Goal: Task Accomplishment & Management: Use online tool/utility

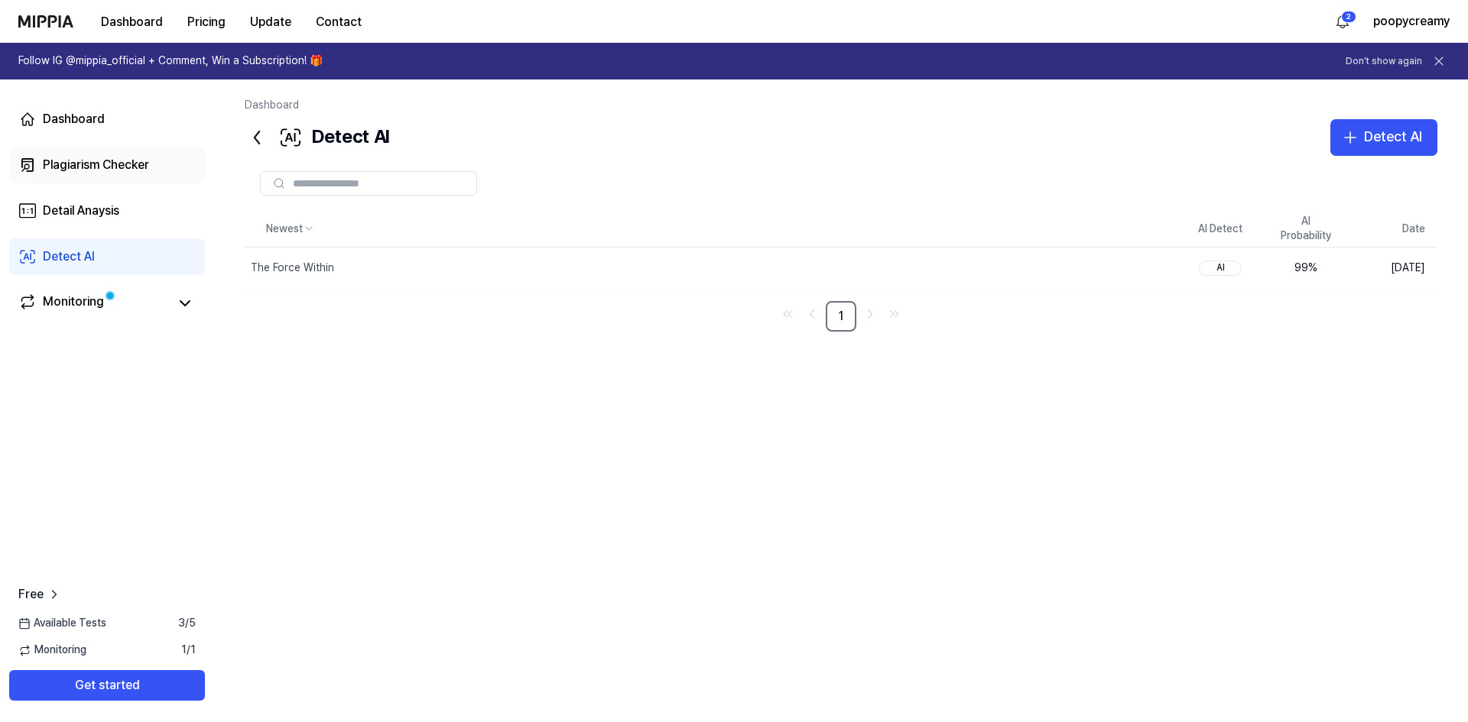
click at [124, 167] on div "Plagiarism Checker" at bounding box center [96, 165] width 106 height 18
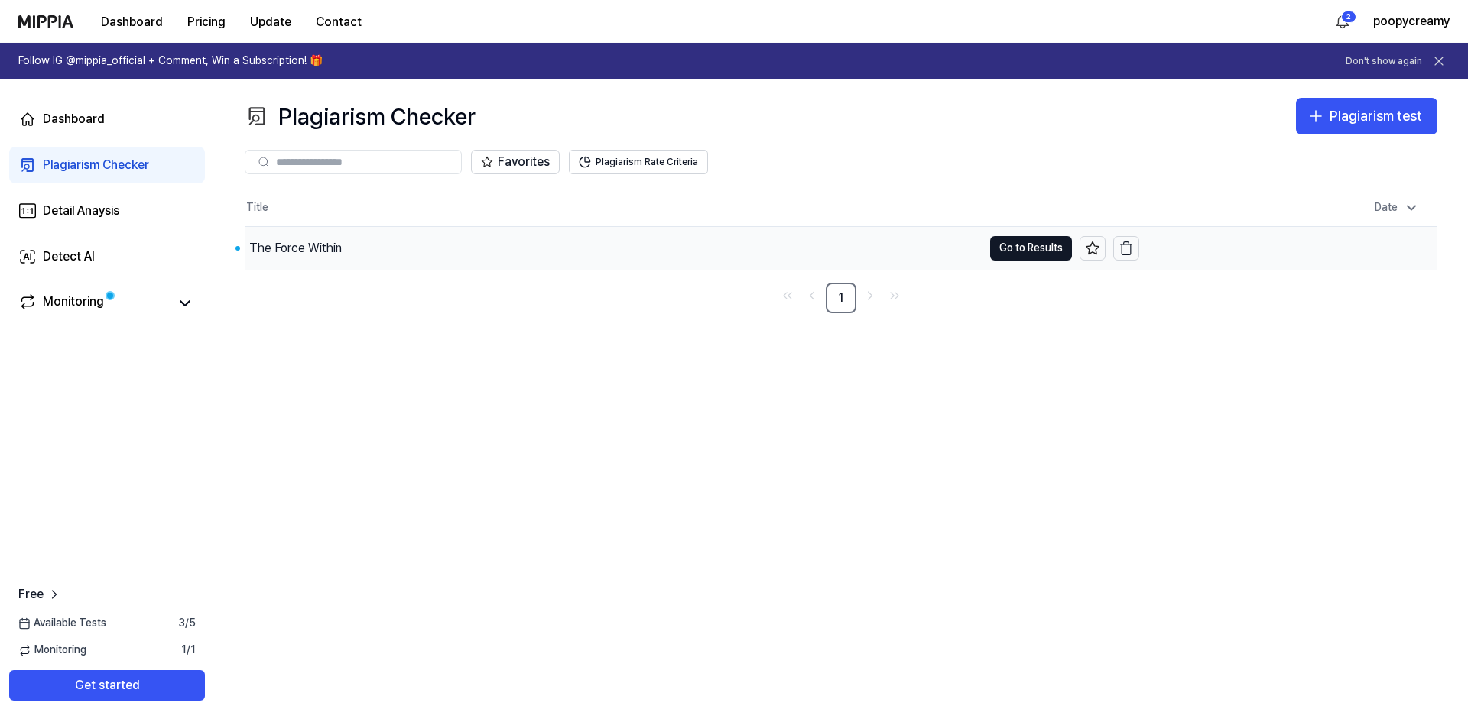
click at [482, 250] on div "The Force Within" at bounding box center [614, 248] width 738 height 43
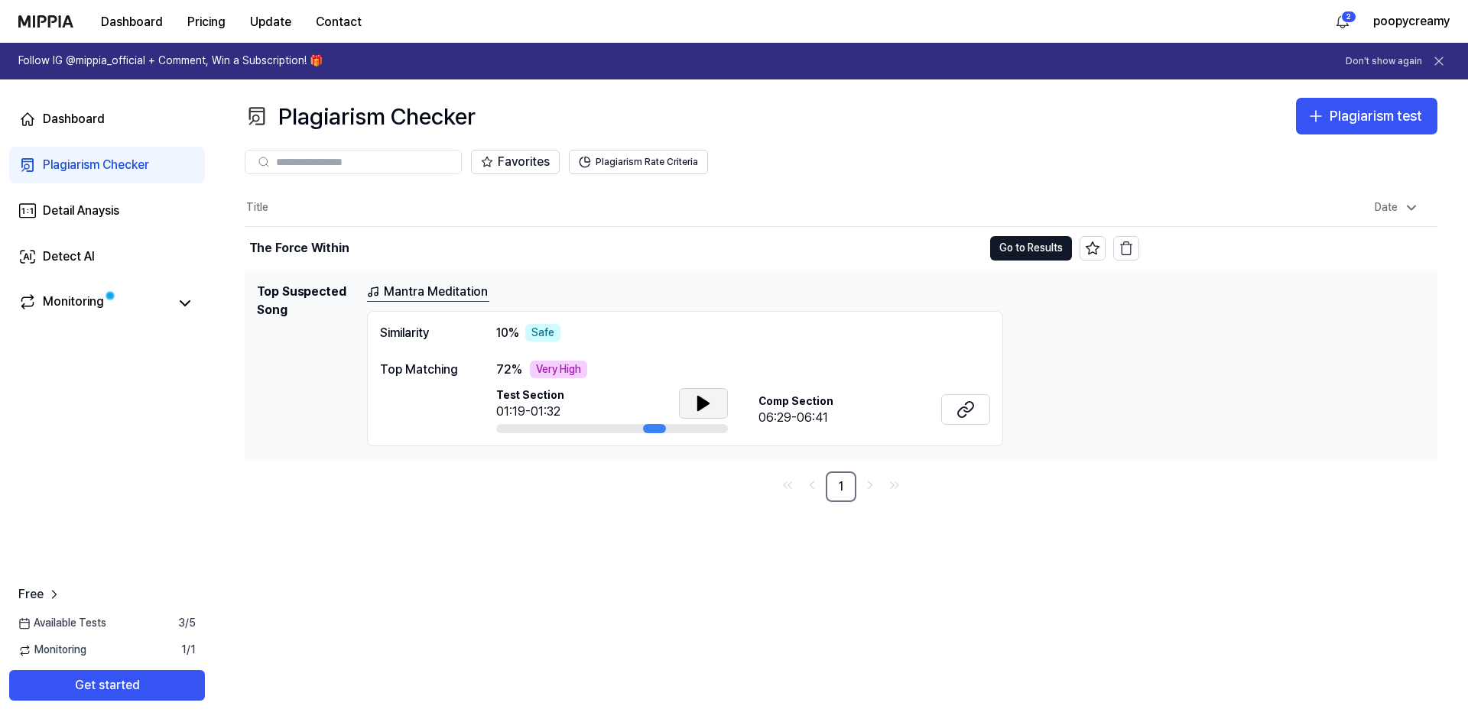
click at [688, 406] on button at bounding box center [703, 403] width 49 height 31
drag, startPoint x: 653, startPoint y: 429, endPoint x: 667, endPoint y: 427, distance: 14.0
click at [667, 427] on div at bounding box center [612, 428] width 232 height 9
drag, startPoint x: 657, startPoint y: 427, endPoint x: 671, endPoint y: 427, distance: 13.8
click at [671, 427] on div at bounding box center [612, 428] width 232 height 9
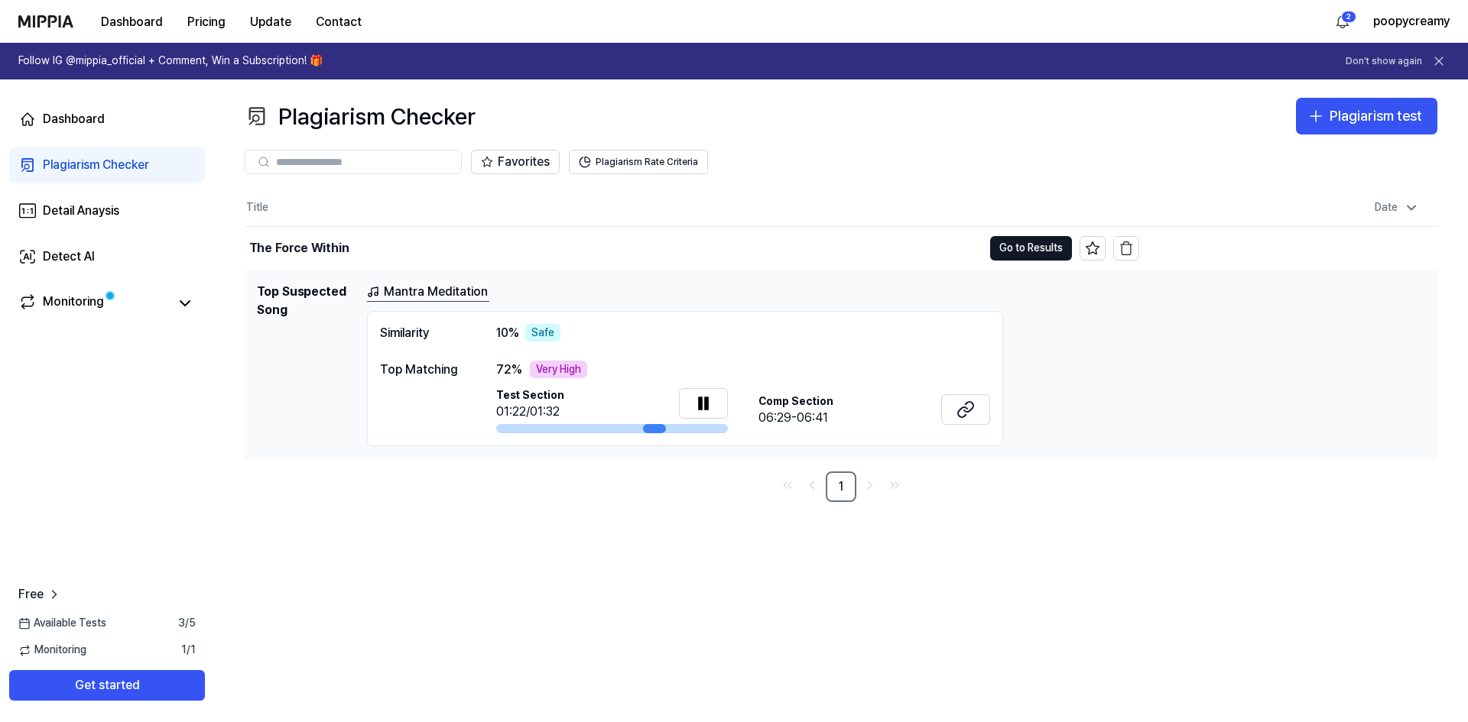
click at [657, 430] on div at bounding box center [654, 428] width 23 height 9
drag, startPoint x: 758, startPoint y: 401, endPoint x: 836, endPoint y: 425, distance: 81.5
click at [836, 425] on div "Comp Section 06:29-06:41" at bounding box center [874, 411] width 232 height 34
drag, startPoint x: 836, startPoint y: 425, endPoint x: 771, endPoint y: 401, distance: 69.9
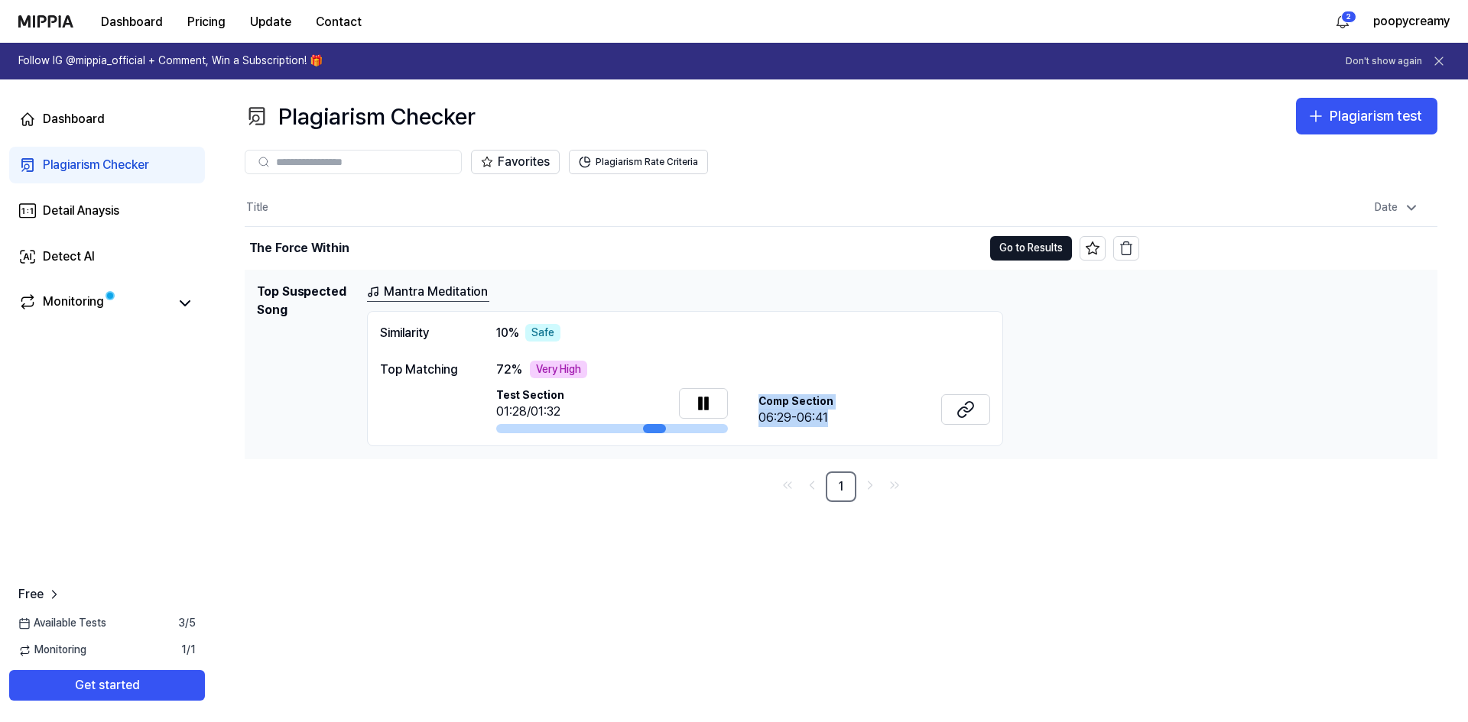
click at [771, 401] on div "Comp Section 06:29-06:41" at bounding box center [874, 411] width 232 height 34
click at [771, 401] on span "Comp Section" at bounding box center [795, 401] width 75 height 15
drag, startPoint x: 771, startPoint y: 401, endPoint x: 833, endPoint y: 420, distance: 64.6
click at [833, 420] on div "Comp Section 06:29-06:41" at bounding box center [874, 411] width 232 height 34
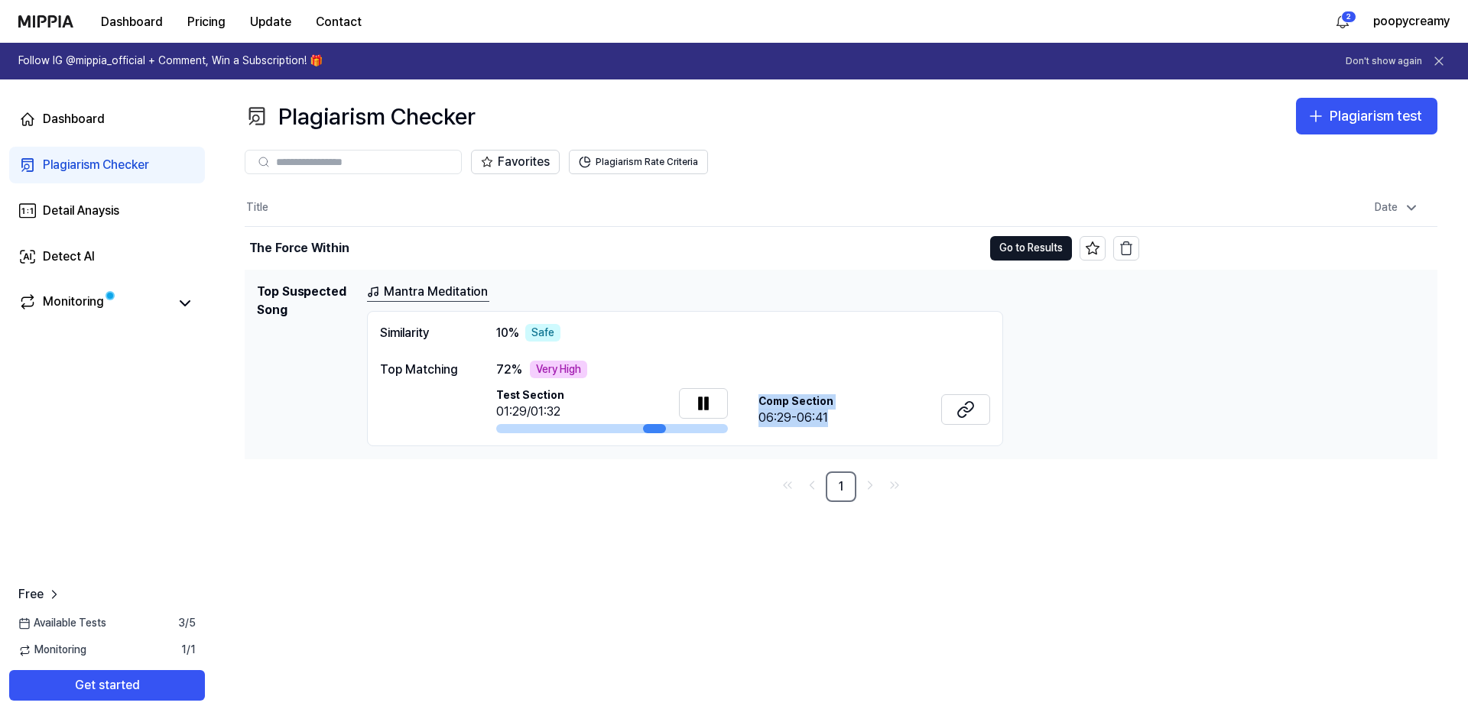
drag, startPoint x: 833, startPoint y: 420, endPoint x: 779, endPoint y: 404, distance: 55.7
click at [780, 404] on div "Comp Section 06:29-06:41" at bounding box center [874, 411] width 232 height 34
click at [779, 404] on span "Comp Section" at bounding box center [795, 401] width 75 height 15
click at [969, 410] on icon at bounding box center [965, 410] width 18 height 18
click at [701, 406] on icon at bounding box center [703, 404] width 11 height 14
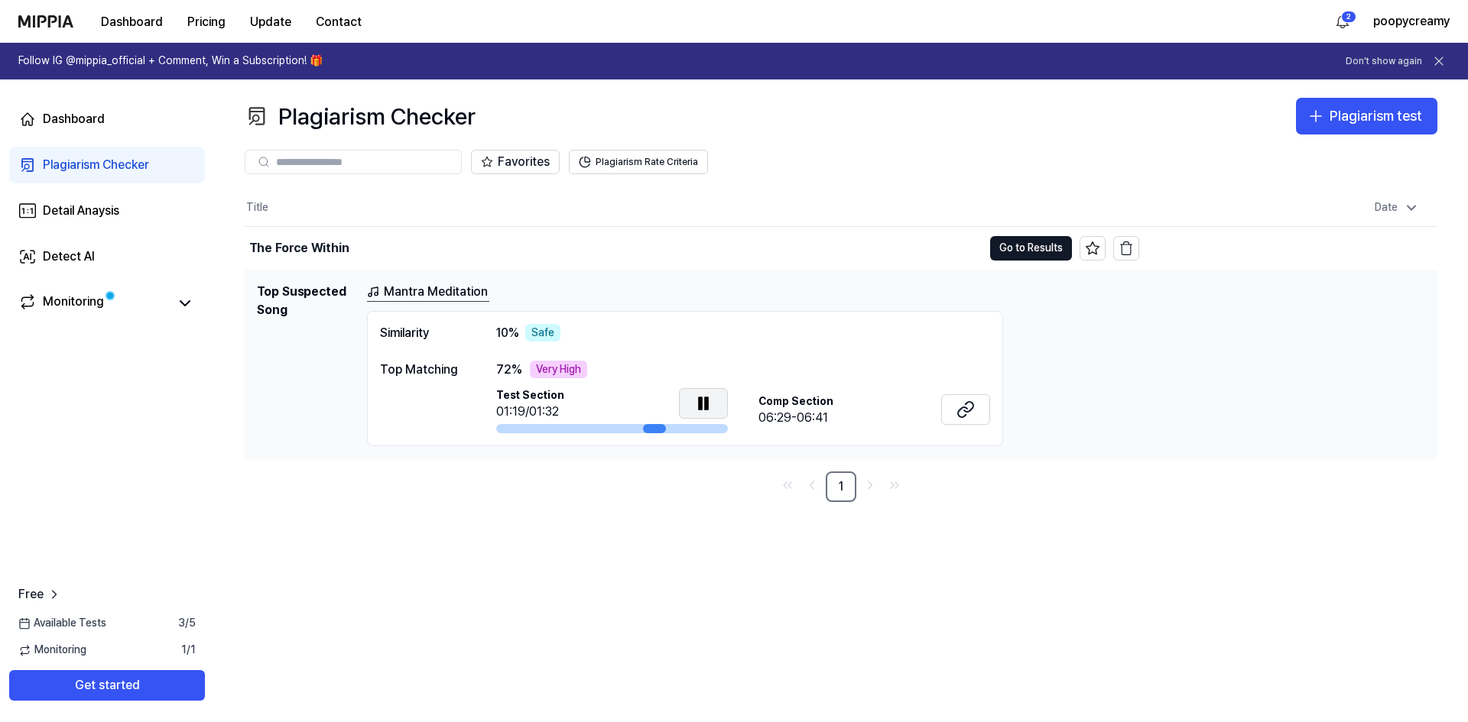
click at [706, 405] on icon at bounding box center [706, 403] width 3 height 12
drag, startPoint x: 500, startPoint y: 330, endPoint x: 521, endPoint y: 333, distance: 21.7
click at [530, 330] on div "10 % Safe" at bounding box center [528, 333] width 64 height 18
click at [505, 339] on span "10 %" at bounding box center [507, 333] width 23 height 18
drag, startPoint x: 505, startPoint y: 339, endPoint x: 549, endPoint y: 336, distance: 44.4
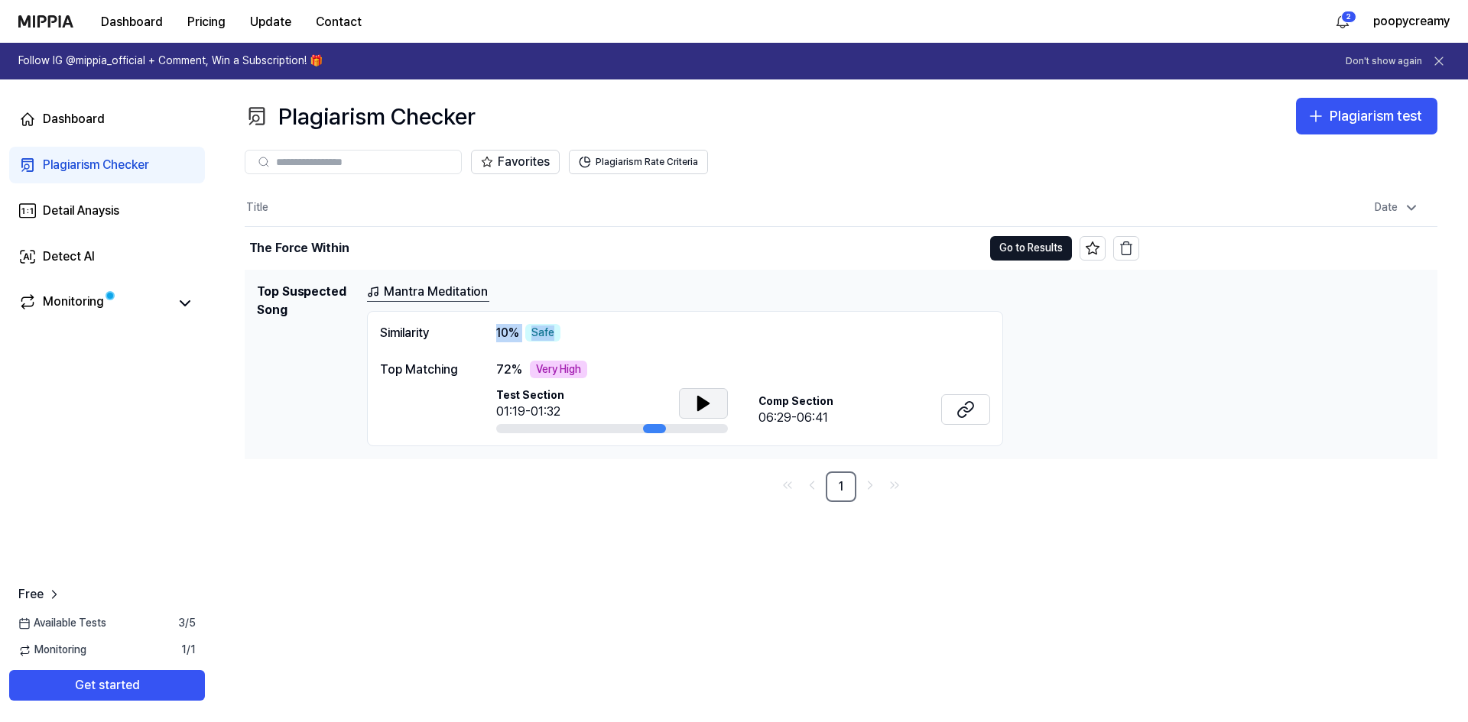
click at [549, 336] on div "10 % Safe" at bounding box center [528, 333] width 64 height 18
click at [549, 336] on div "Safe" at bounding box center [542, 333] width 35 height 18
drag, startPoint x: 502, startPoint y: 371, endPoint x: 593, endPoint y: 376, distance: 91.1
click at [593, 376] on div "72 % Very High" at bounding box center [743, 370] width 494 height 18
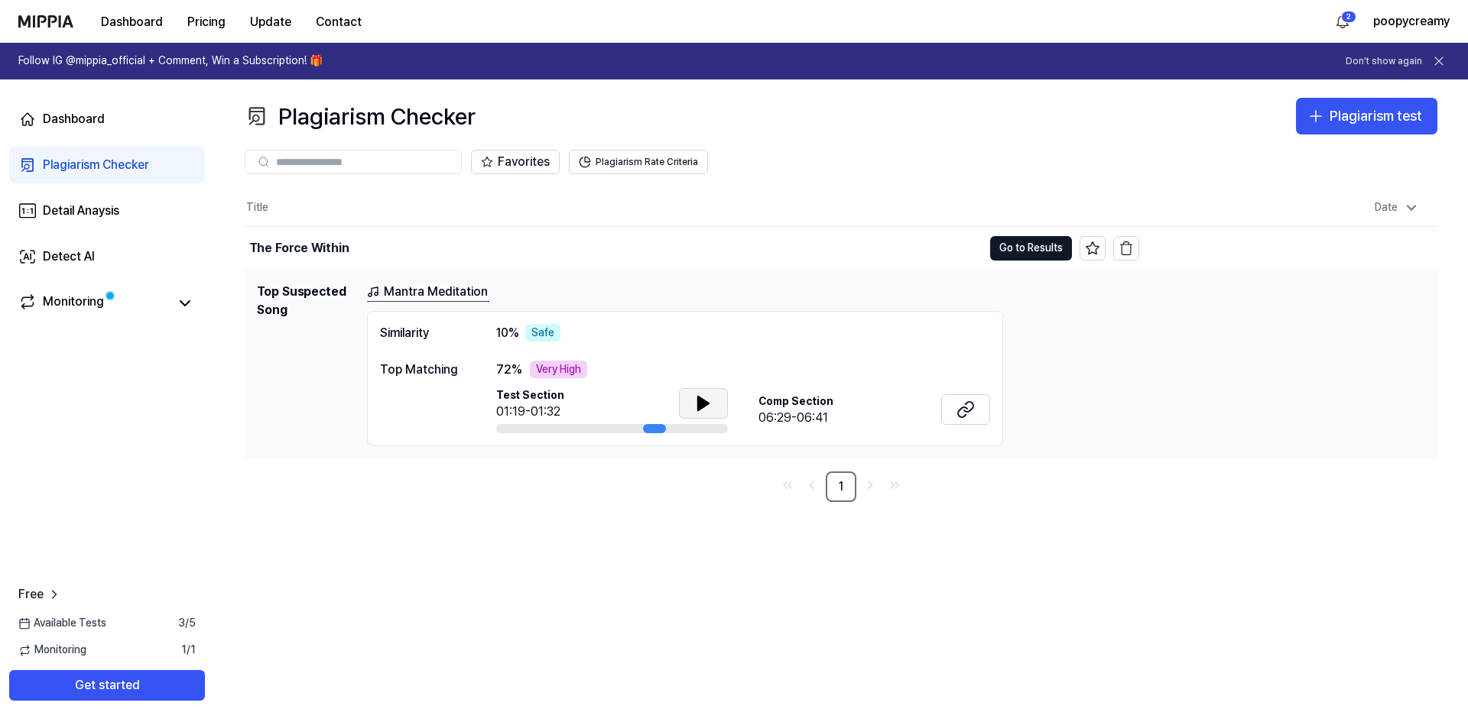
click at [703, 405] on icon at bounding box center [703, 404] width 11 height 14
click at [657, 430] on div at bounding box center [654, 428] width 23 height 9
click at [705, 402] on icon at bounding box center [706, 403] width 3 height 12
drag, startPoint x: 502, startPoint y: 396, endPoint x: 573, endPoint y: 411, distance: 72.0
click at [573, 411] on div "Test Section 01:19-01:32" at bounding box center [612, 405] width 232 height 34
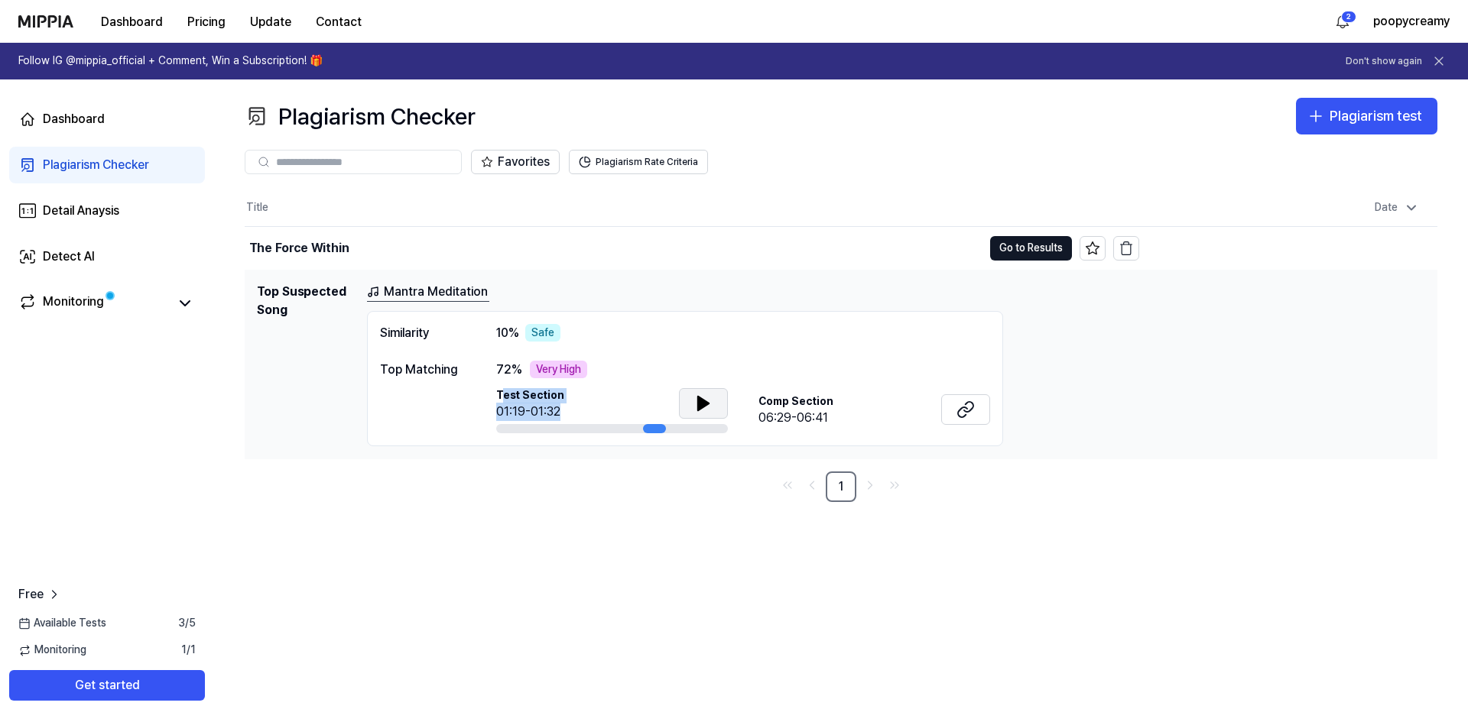
click at [573, 411] on div "Test Section 01:19-01:32" at bounding box center [612, 405] width 232 height 34
drag, startPoint x: 573, startPoint y: 411, endPoint x: 504, endPoint y: 396, distance: 70.5
click at [504, 396] on div "Test Section 01:19-01:32" at bounding box center [612, 405] width 232 height 34
click at [504, 396] on span "Test Section" at bounding box center [530, 395] width 68 height 15
drag, startPoint x: 504, startPoint y: 396, endPoint x: 576, endPoint y: 413, distance: 73.8
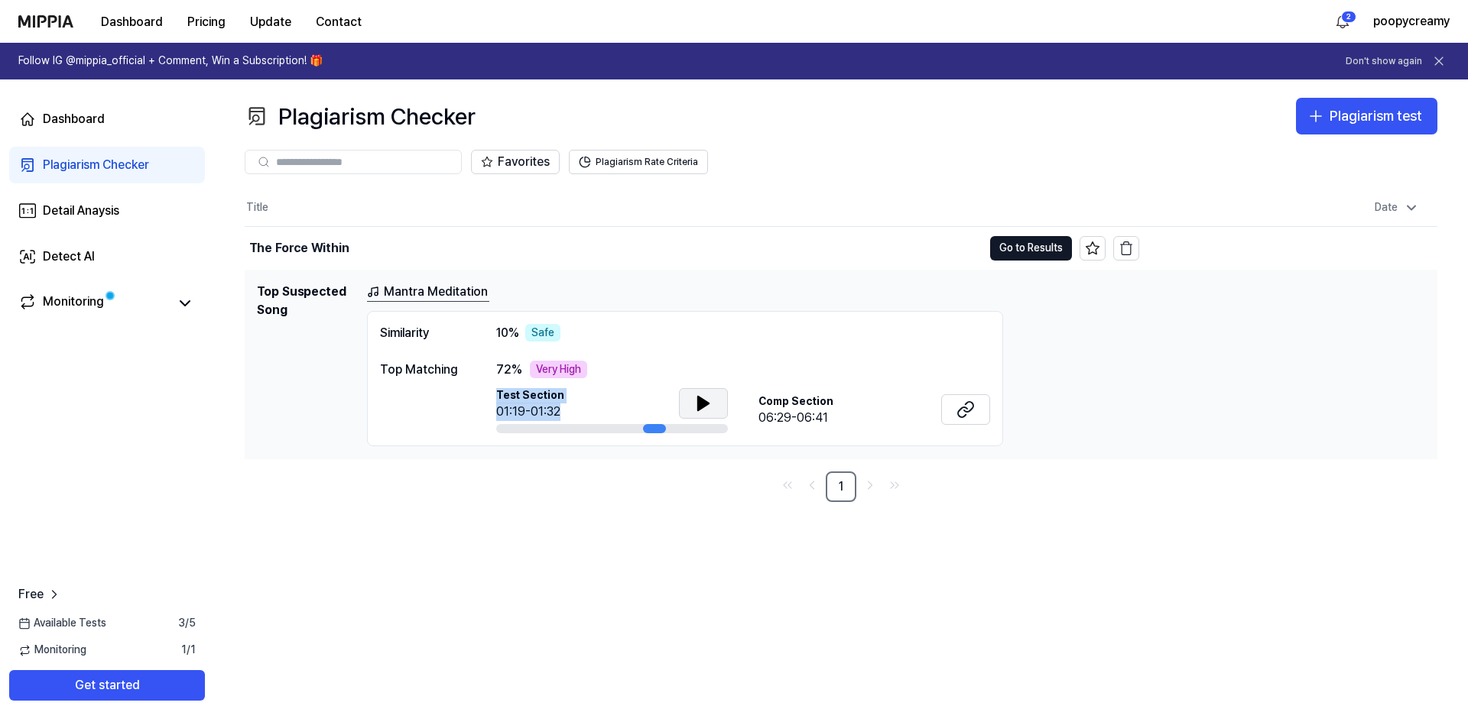
click at [576, 413] on div "Test Section 01:19-01:32" at bounding box center [612, 405] width 232 height 34
drag, startPoint x: 757, startPoint y: 417, endPoint x: 850, endPoint y: 418, distance: 93.3
click at [850, 418] on div "Test Section 01:19-01:32 Comp Section 06:29-06:41" at bounding box center [743, 411] width 494 height 46
click at [850, 418] on div "Comp Section 06:29-06:41" at bounding box center [874, 411] width 232 height 34
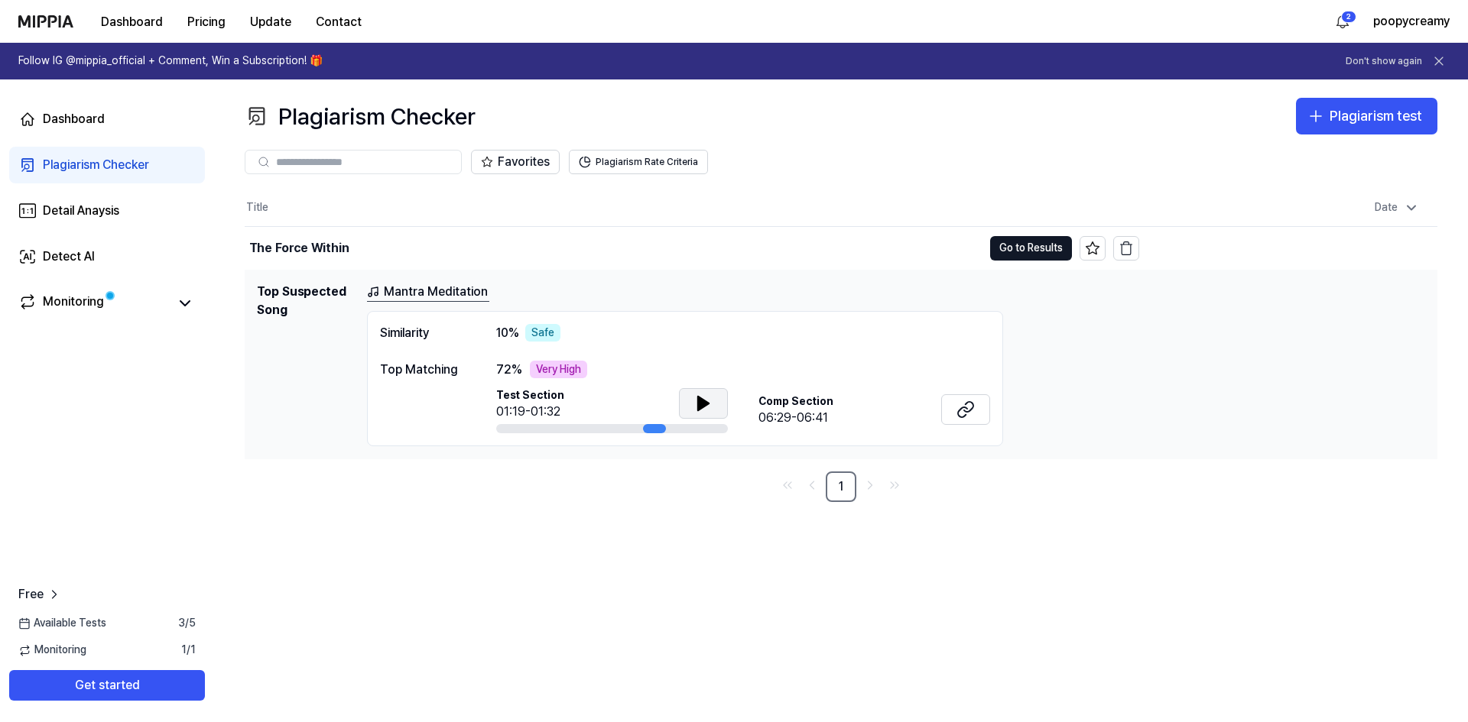
click at [712, 406] on icon at bounding box center [703, 403] width 18 height 18
drag, startPoint x: 529, startPoint y: 398, endPoint x: 570, endPoint y: 402, distance: 40.8
click at [570, 402] on div "Test Section 01:20/01:32" at bounding box center [612, 405] width 232 height 34
drag, startPoint x: 570, startPoint y: 402, endPoint x: 498, endPoint y: 387, distance: 72.7
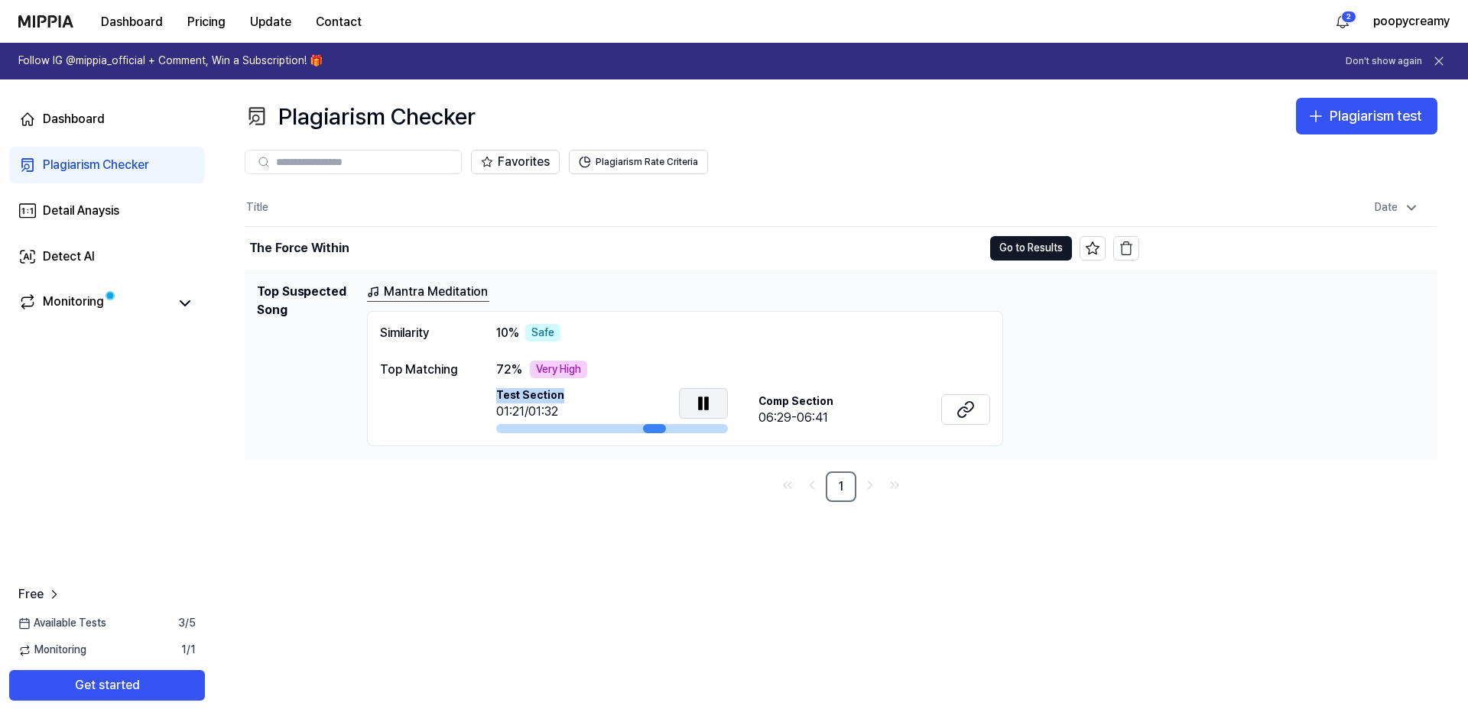
click at [498, 387] on div "72 % Very High Test Section 01:21/01:32 Comp Section 06:29-06:41" at bounding box center [743, 397] width 494 height 73
drag, startPoint x: 498, startPoint y: 387, endPoint x: 576, endPoint y: 402, distance: 79.5
click at [576, 402] on div "72 % Very High Test Section 01:21/01:32 Comp Section 06:29-06:41" at bounding box center [743, 397] width 494 height 73
drag, startPoint x: 576, startPoint y: 402, endPoint x: 411, endPoint y: 279, distance: 206.0
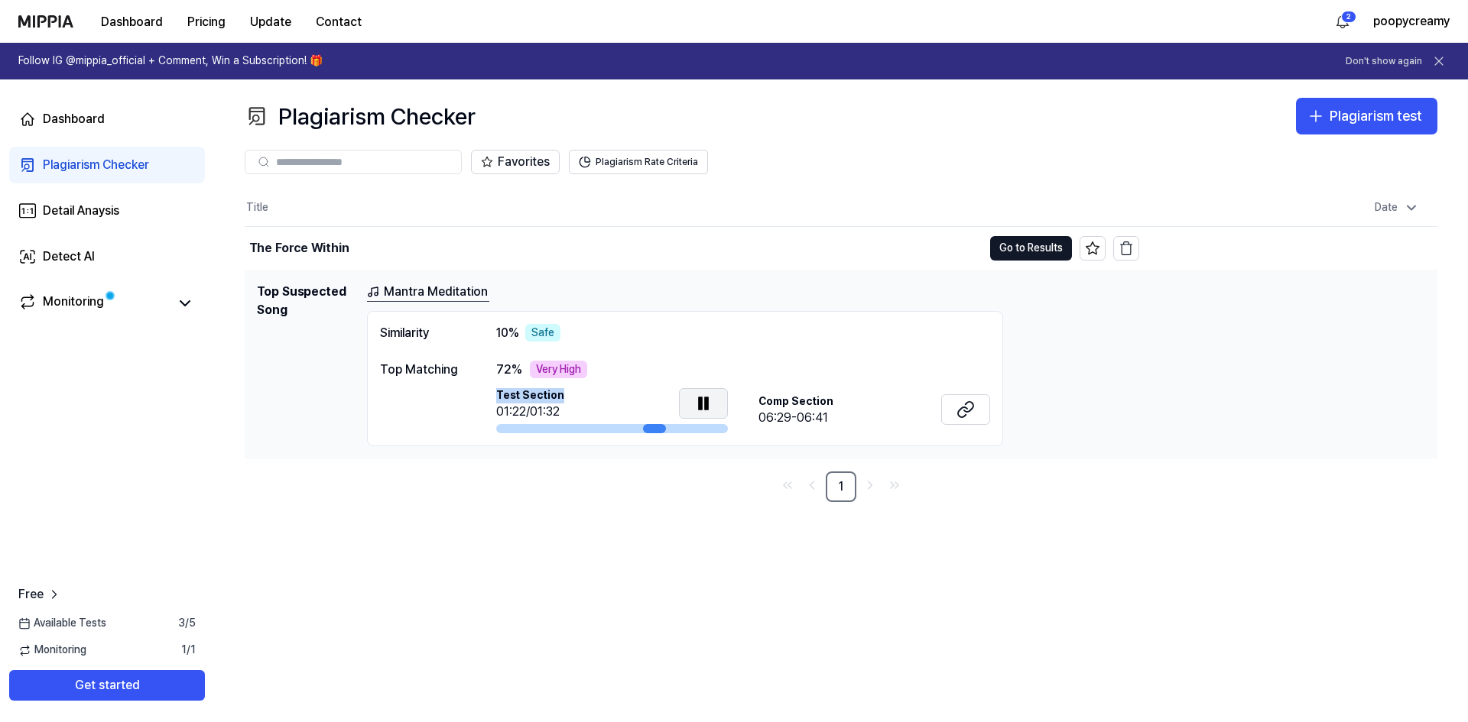
click at [575, 402] on div "Test Section 01:22/01:32" at bounding box center [612, 405] width 232 height 34
click at [427, 289] on link "Mantra Meditation" at bounding box center [428, 292] width 122 height 19
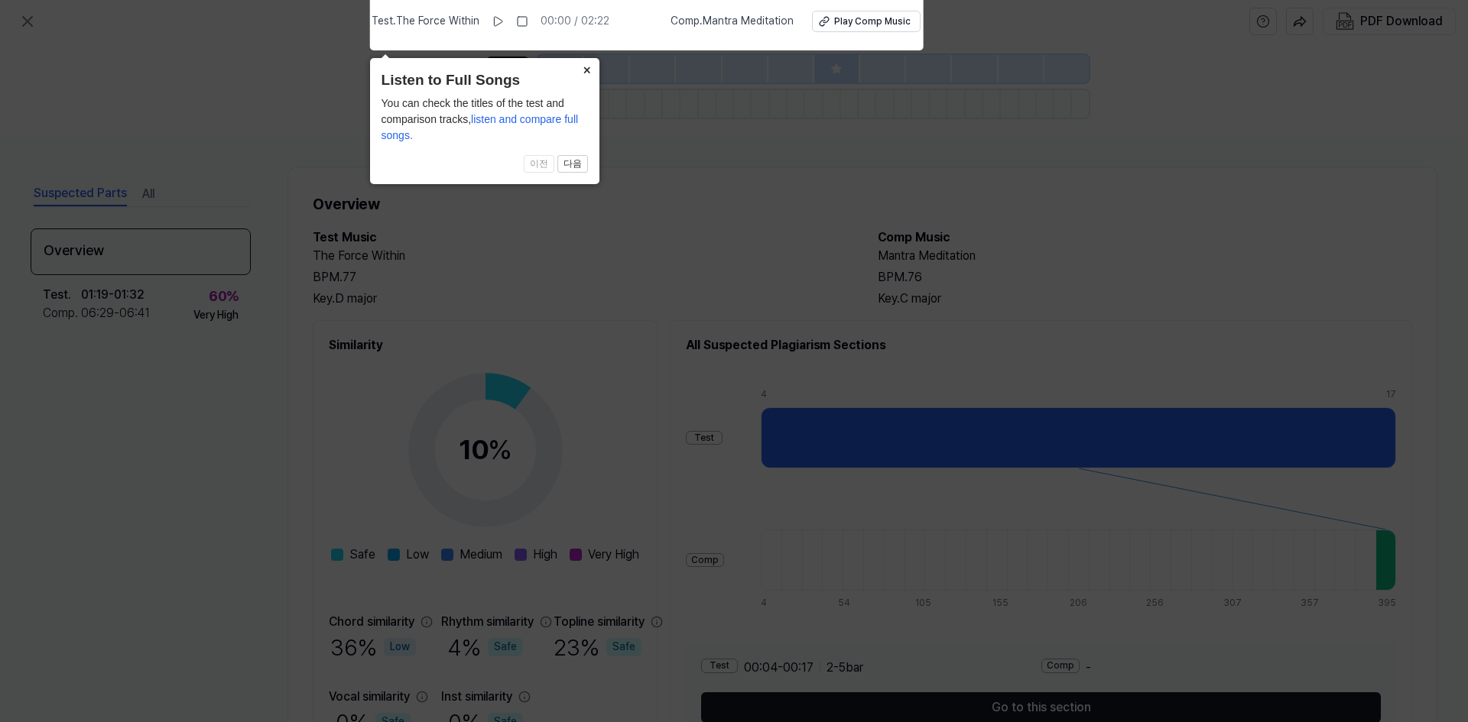
click at [502, 209] on icon at bounding box center [734, 357] width 1468 height 730
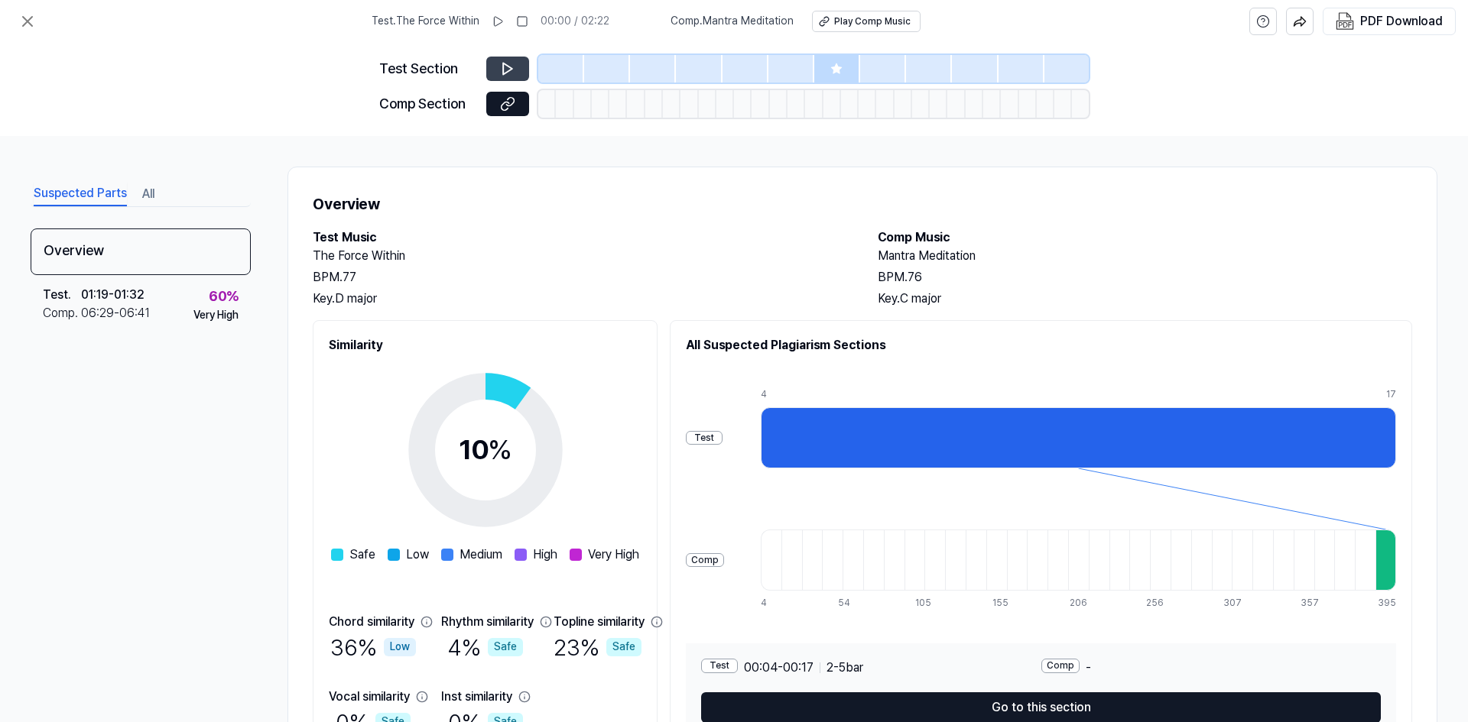
click at [510, 70] on icon at bounding box center [507, 68] width 9 height 11
click at [511, 67] on icon at bounding box center [507, 68] width 9 height 11
click at [817, 67] on div at bounding box center [837, 69] width 46 height 28
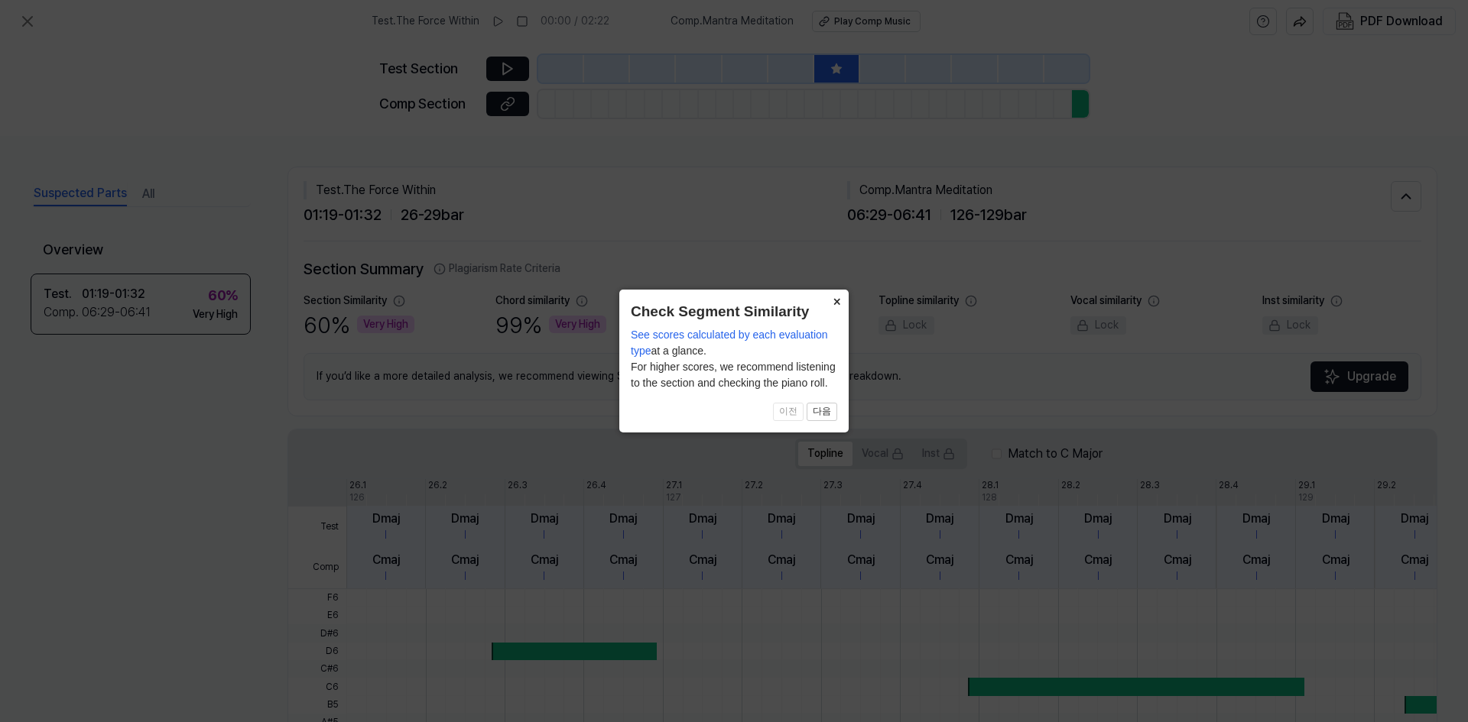
click at [832, 296] on button "×" at bounding box center [836, 300] width 24 height 21
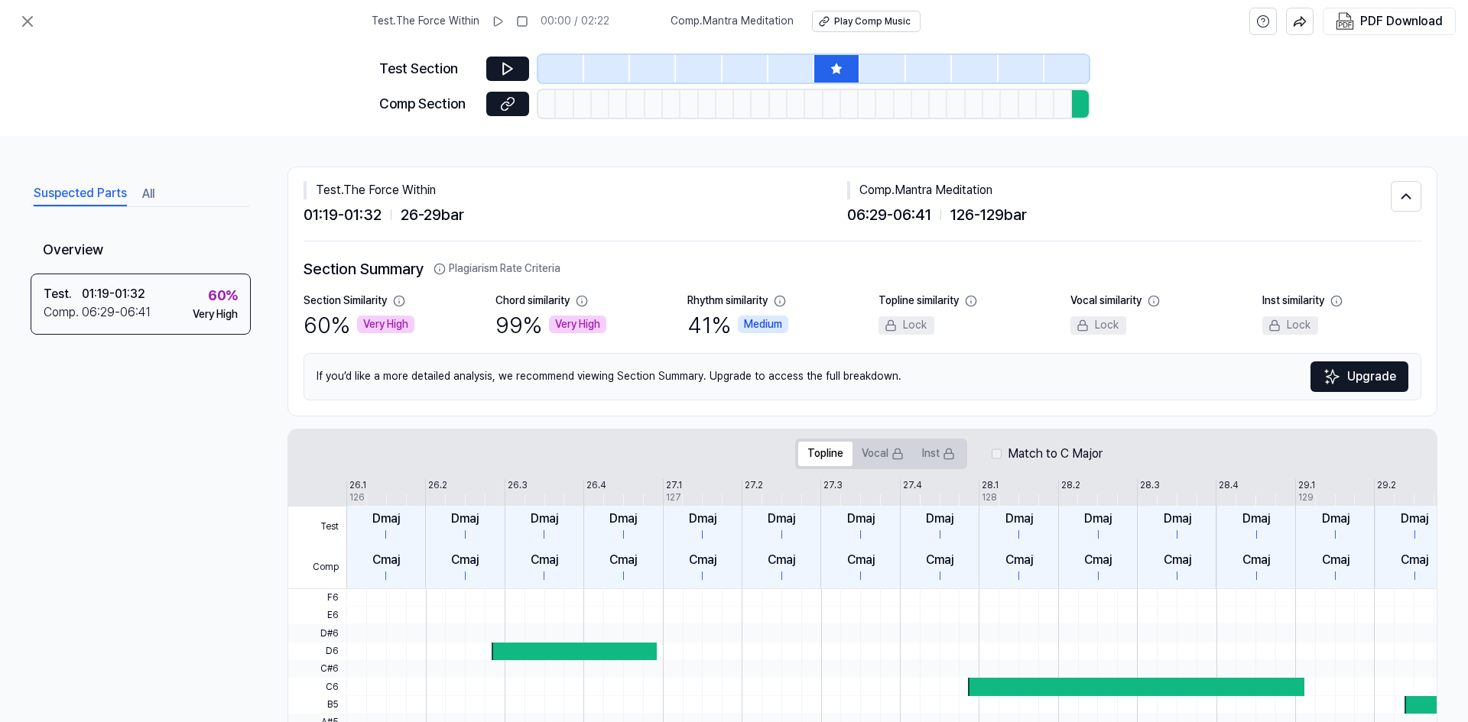
click at [850, 66] on div at bounding box center [837, 69] width 46 height 28
click at [884, 65] on div at bounding box center [883, 69] width 46 height 28
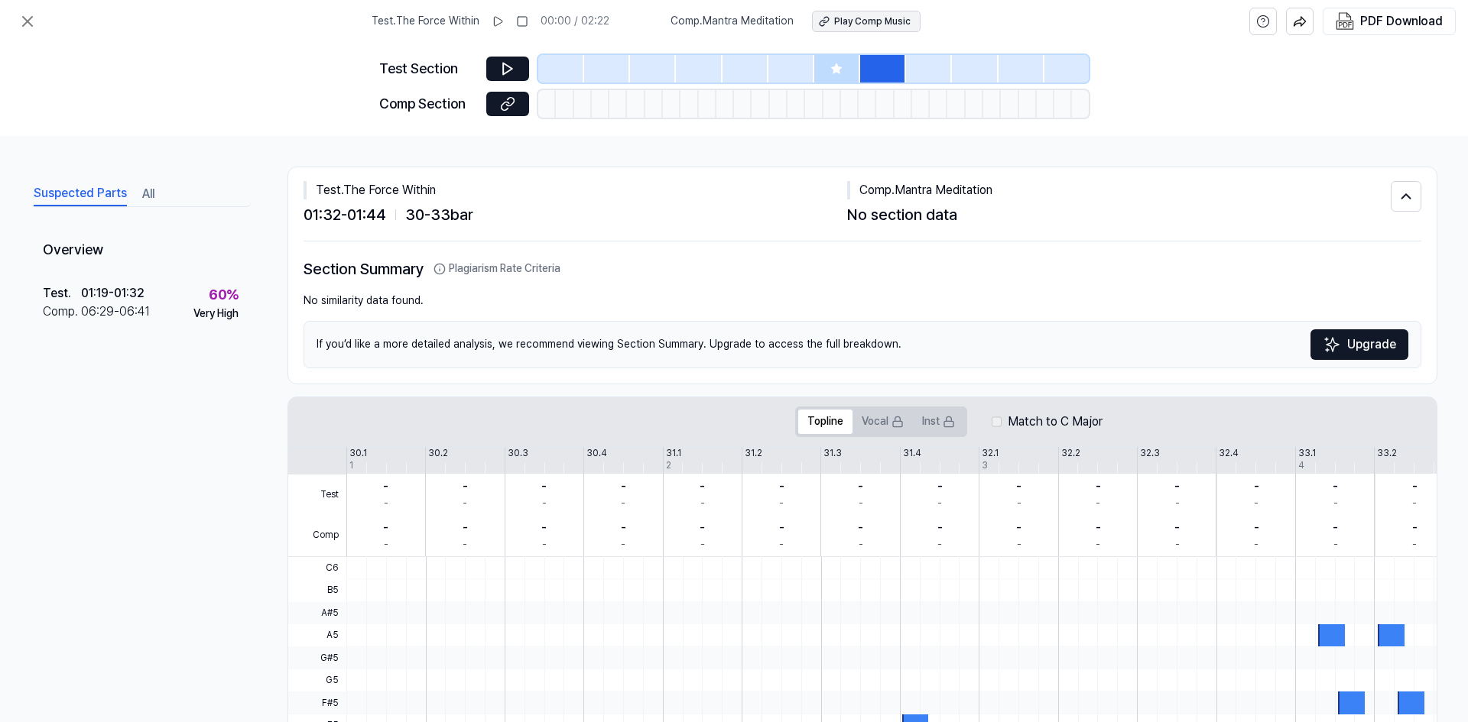
click at [857, 25] on div "Play Comp Music" at bounding box center [872, 21] width 76 height 13
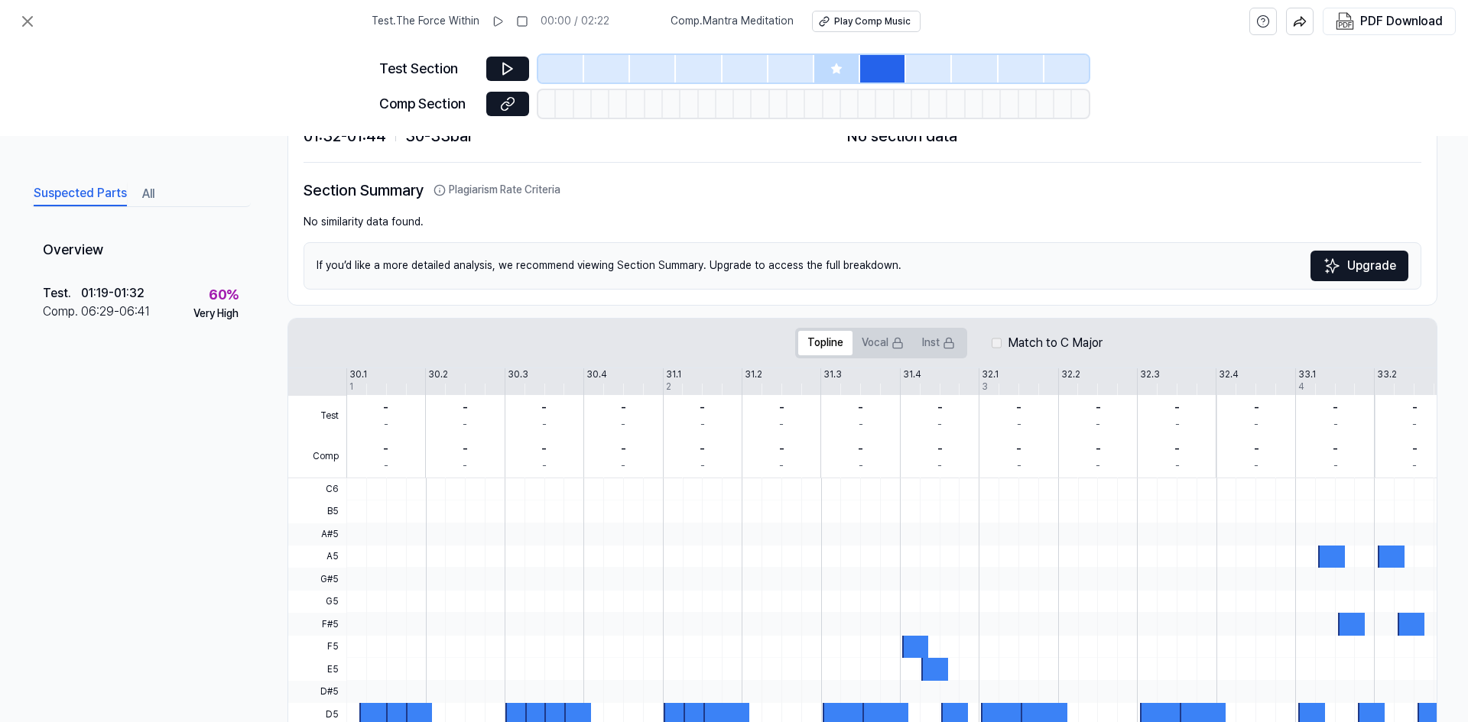
scroll to position [294, 0]
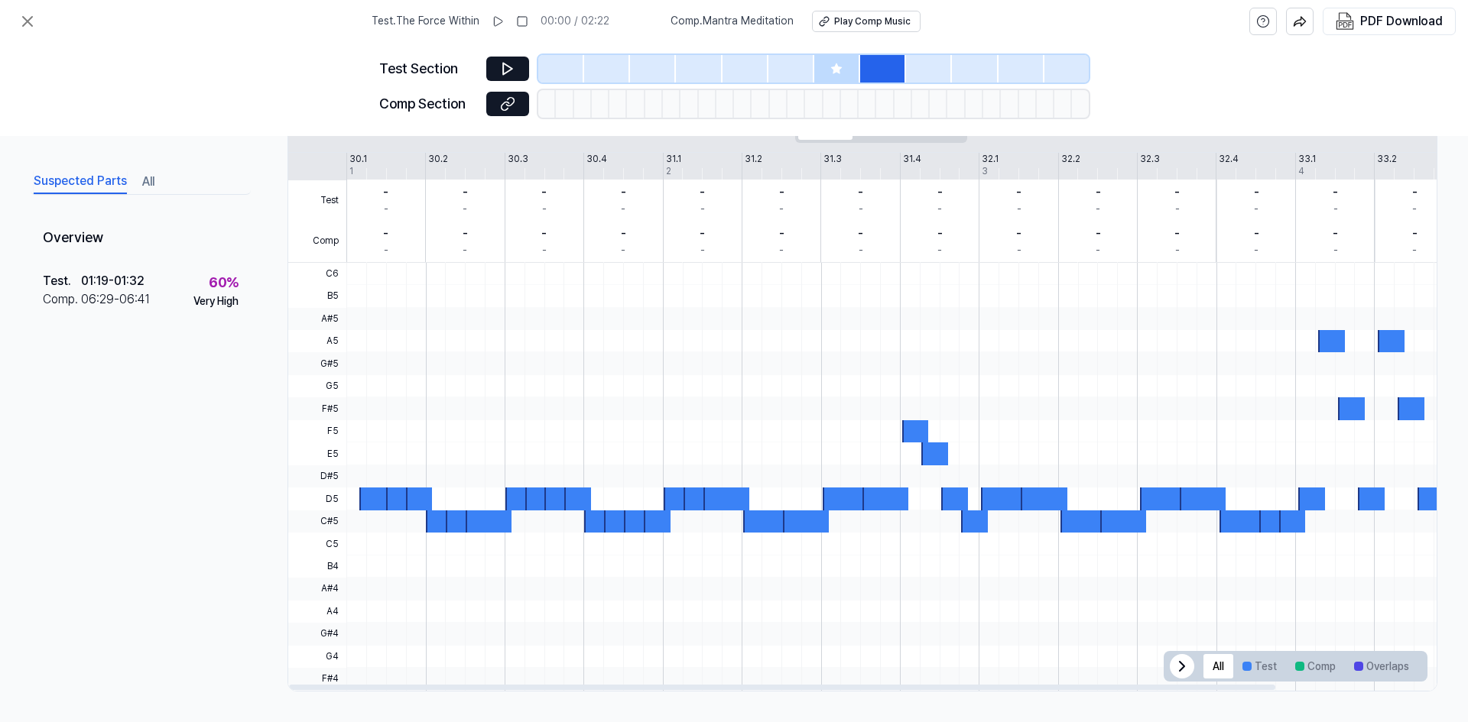
click at [812, 11] on button "Play Comp Music" at bounding box center [866, 21] width 109 height 21
click at [358, 157] on div "30.1" at bounding box center [358, 159] width 18 height 13
click at [498, 60] on button at bounding box center [507, 69] width 43 height 24
click at [356, 159] on div "30.1" at bounding box center [358, 159] width 18 height 13
click at [353, 180] on div "- -" at bounding box center [385, 200] width 79 height 41
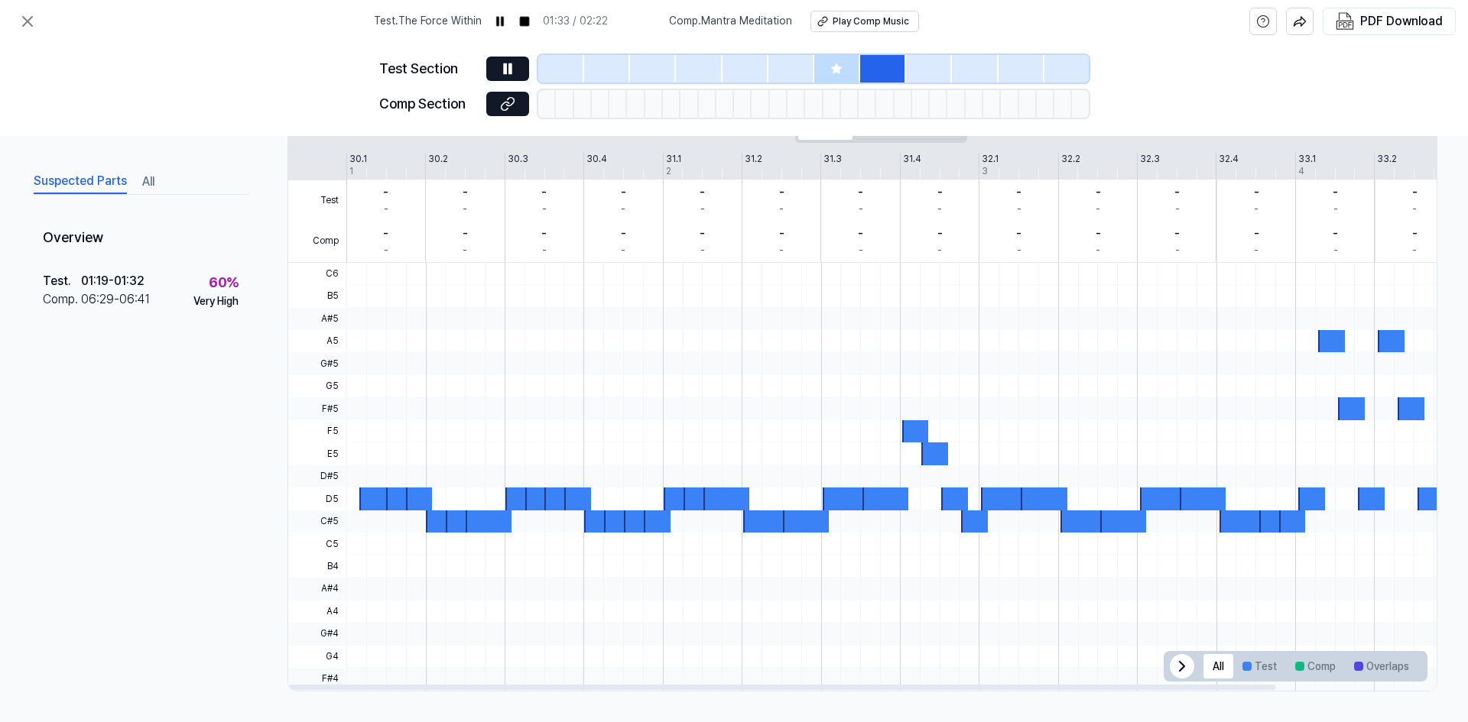
click at [362, 173] on div "Test Comp 30.1 30.2 30.3 30.4 31.1 31.2 31.3 31.4 32.1 32.2 32.3 32.4 33.1 33.2…" at bounding box center [948, 208] width 1321 height 110
click at [360, 173] on div "Test Comp 30.1 30.2 30.3 30.4 31.1 31.2 31.3 31.4 32.1 32.2 32.3 32.4 33.1 33.2…" at bounding box center [948, 208] width 1321 height 110
click at [352, 172] on div "Test Comp 30.1 30.2 30.3 30.4 31.1 31.2 31.3 31.4 32.1 32.2 32.3 32.4 33.1 33.2…" at bounding box center [947, 208] width 1321 height 110
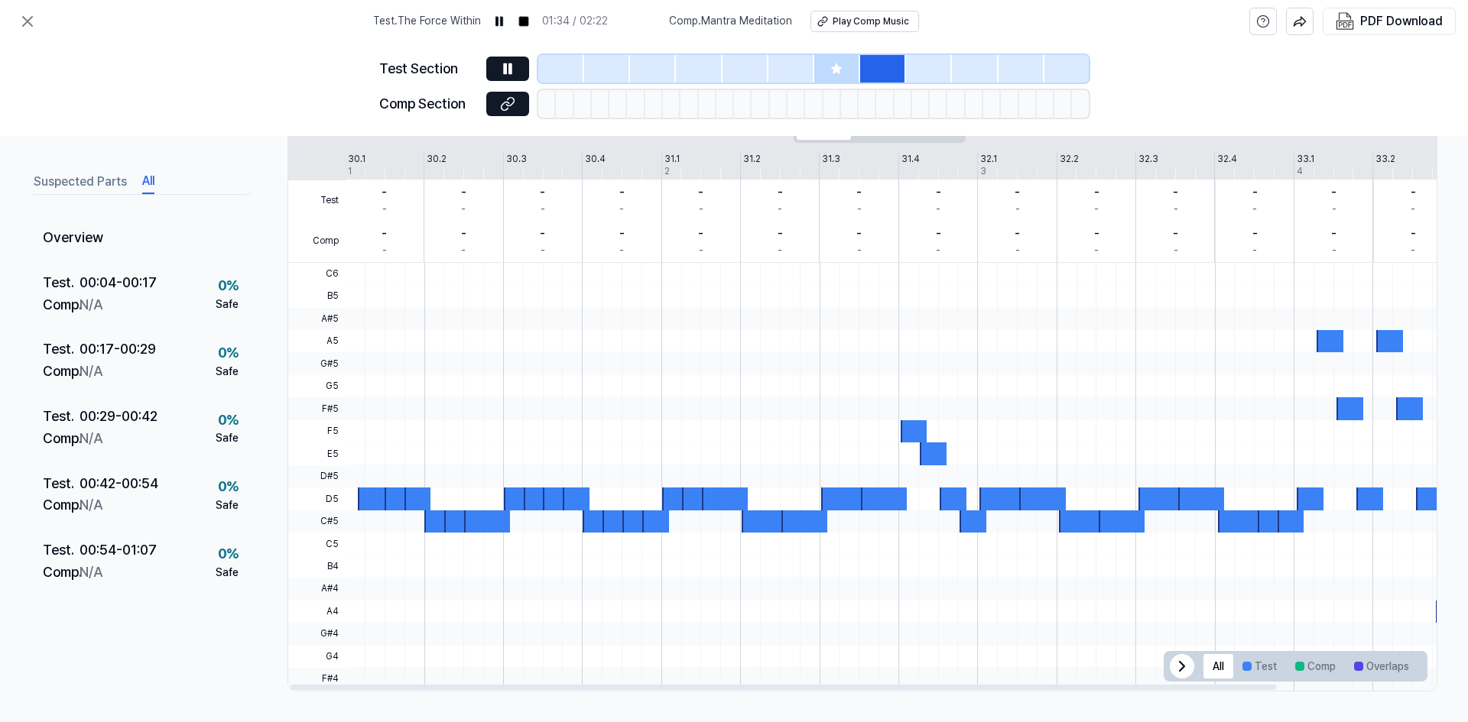
click at [142, 186] on button "All" at bounding box center [148, 182] width 12 height 24
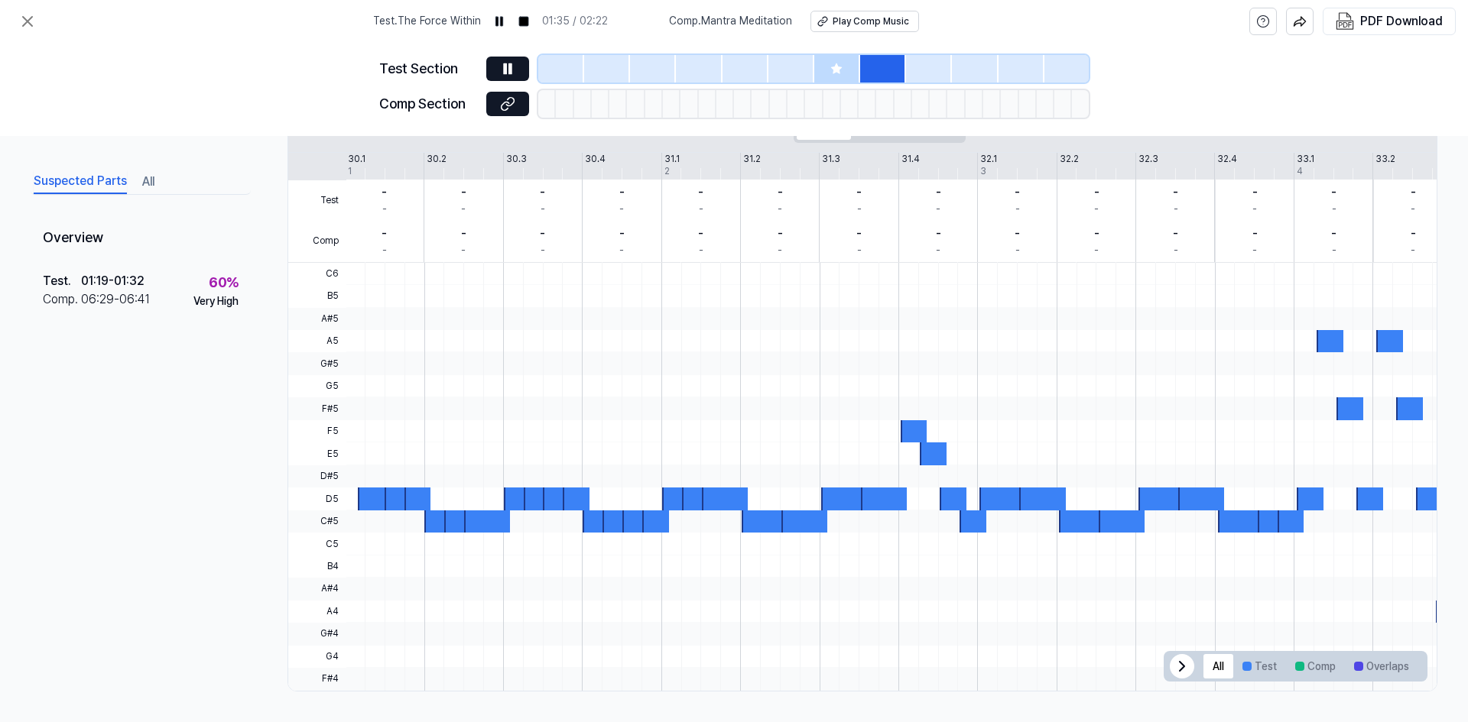
click at [66, 186] on button "Suspected Parts" at bounding box center [80, 182] width 93 height 24
click at [386, 511] on div at bounding box center [976, 522] width 1263 height 22
drag, startPoint x: 369, startPoint y: 497, endPoint x: 537, endPoint y: 505, distance: 169.2
click at [537, 263] on div at bounding box center [977, 263] width 1263 height 0
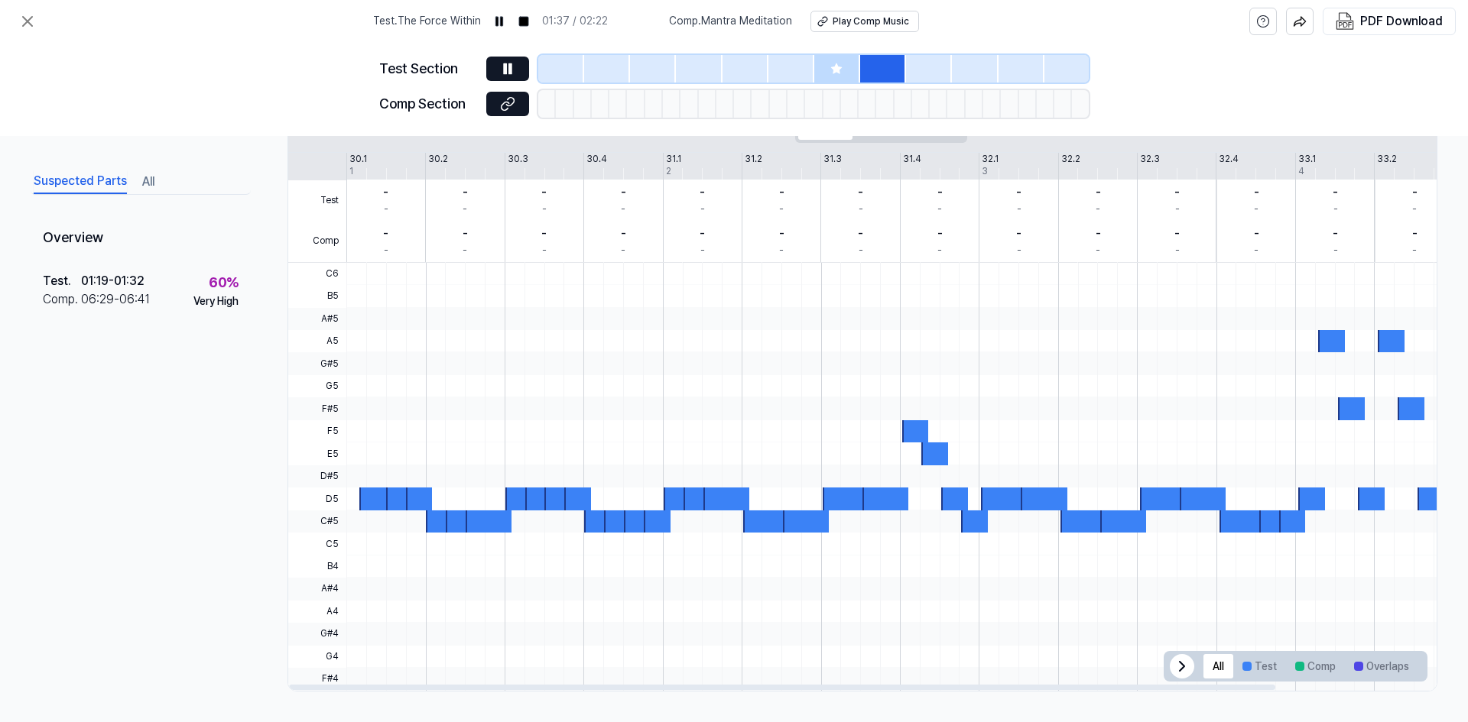
click at [594, 546] on div at bounding box center [977, 544] width 1263 height 22
click at [500, 73] on icon at bounding box center [507, 68] width 15 height 15
